Goal: Task Accomplishment & Management: Use online tool/utility

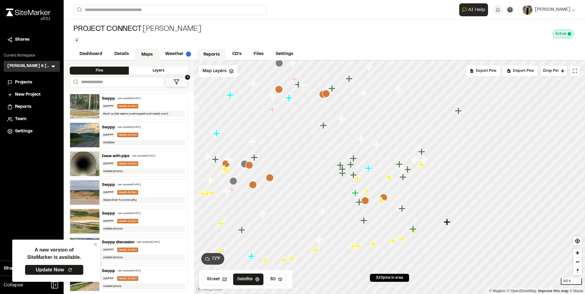
click at [225, 54] on link "Reports" at bounding box center [211, 55] width 29 height 12
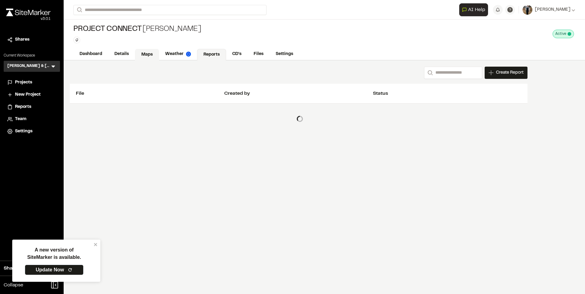
click at [145, 56] on link "Maps" at bounding box center [147, 55] width 24 height 12
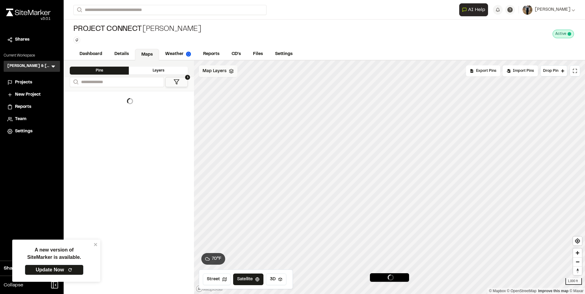
click at [222, 73] on span "Map Layers" at bounding box center [214, 71] width 24 height 7
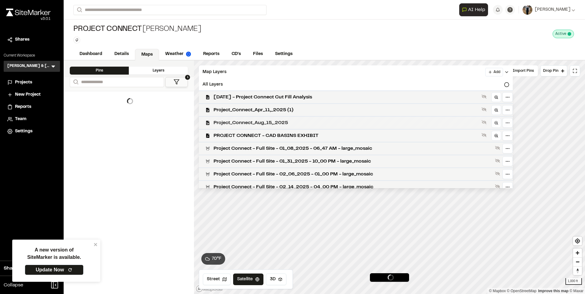
click at [290, 118] on div "Project_Connect_Aug_15,_2025" at bounding box center [353, 122] width 319 height 13
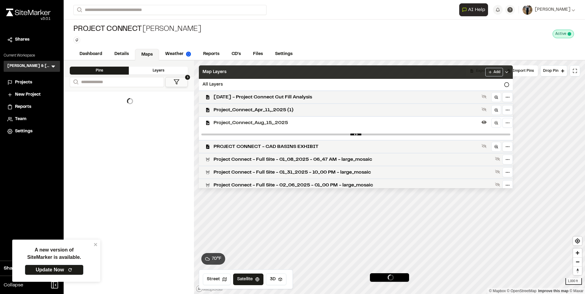
click at [285, 71] on div "Map Layers Add" at bounding box center [356, 71] width 314 height 13
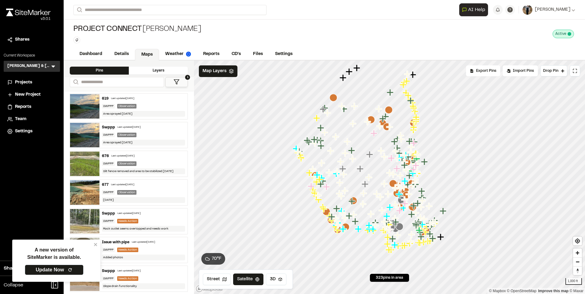
click at [146, 187] on div "677 Last updated [DATE] SWPPP Observation [DATE]" at bounding box center [143, 193] width 88 height 26
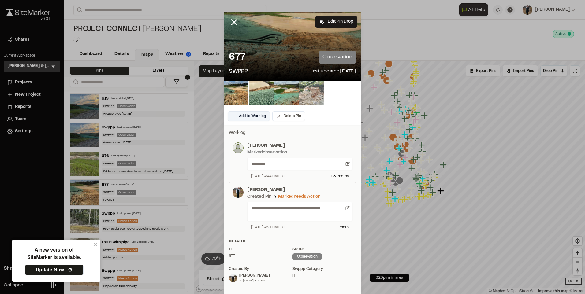
click at [243, 117] on button "Add to Worklog" at bounding box center [248, 116] width 42 height 10
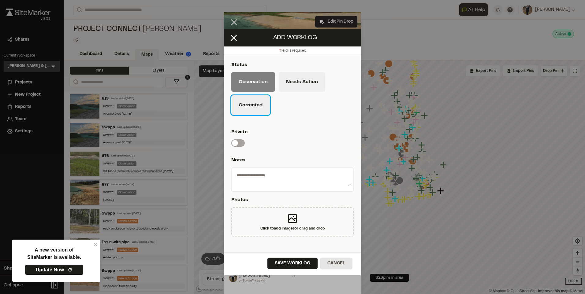
click at [236, 104] on button "Corrected" at bounding box center [250, 105] width 39 height 20
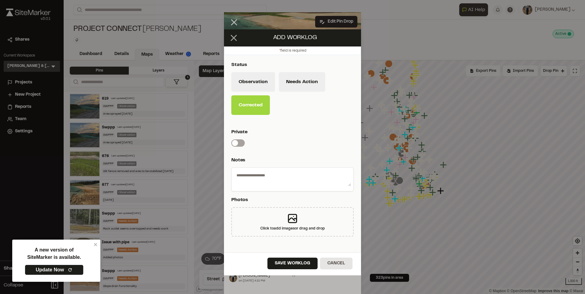
click at [233, 37] on icon at bounding box center [233, 38] width 10 height 10
